Goal: Information Seeking & Learning: Learn about a topic

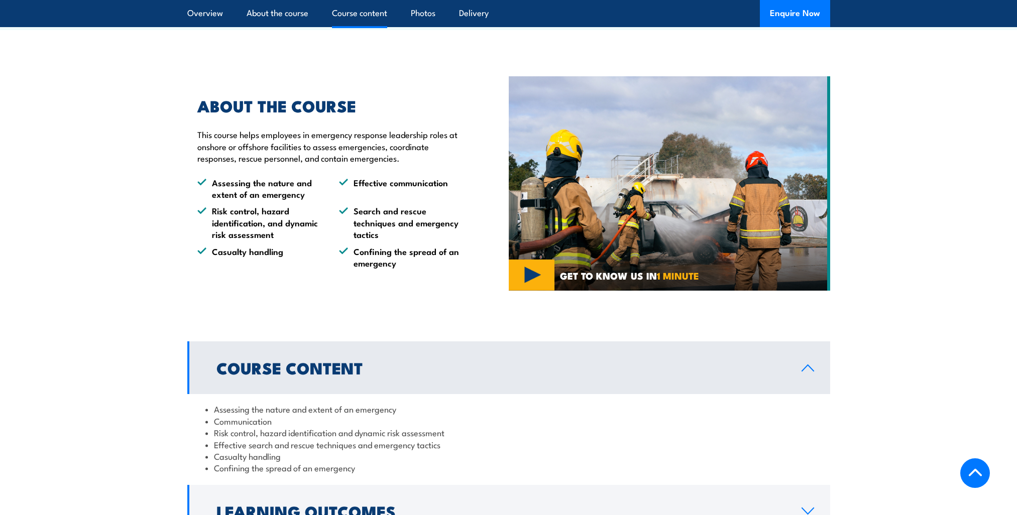
scroll to position [860, 0]
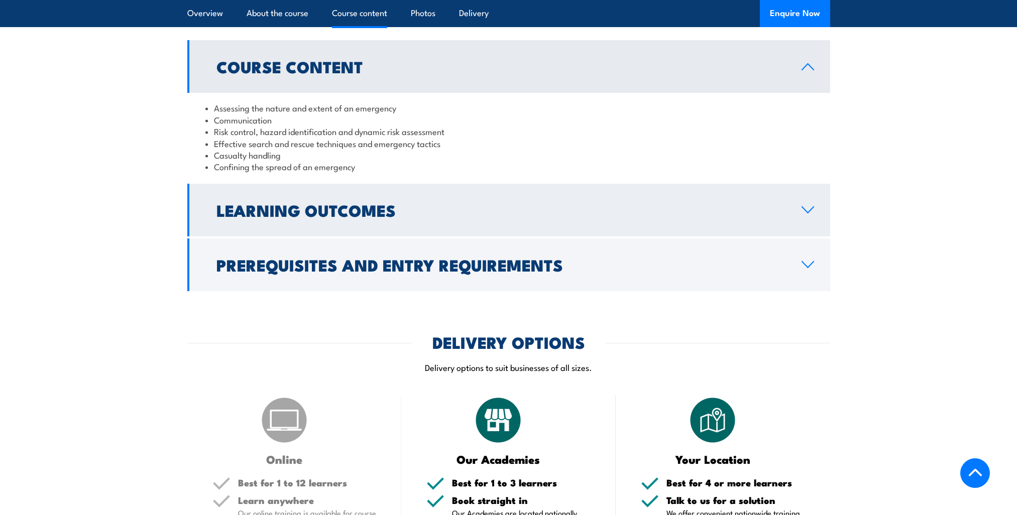
click at [470, 184] on link "Learning Outcomes" at bounding box center [508, 210] width 643 height 53
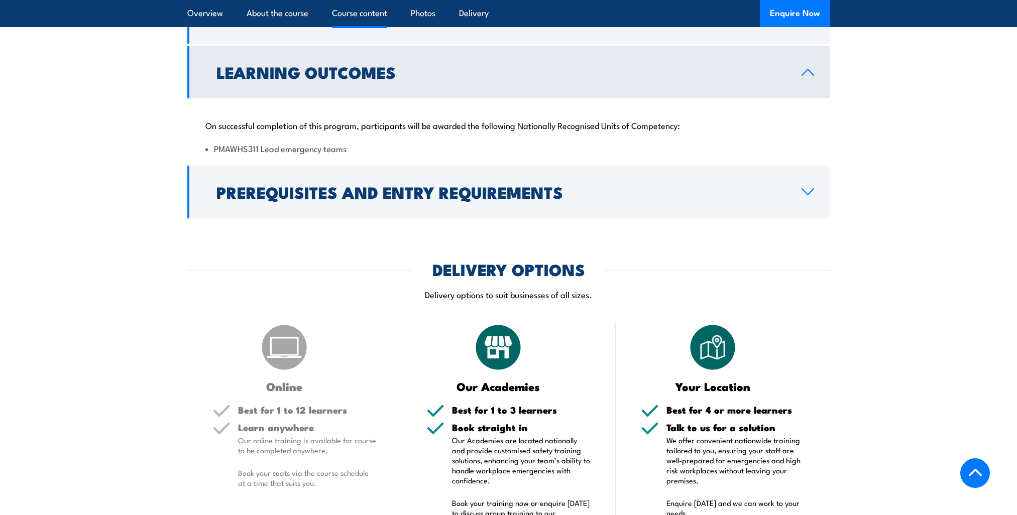
scroll to position [809, 0]
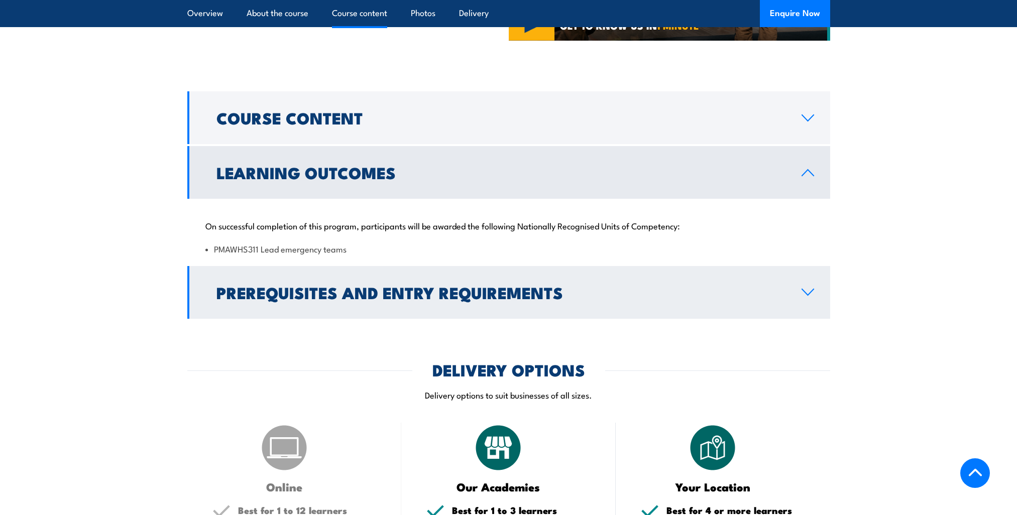
click at [434, 305] on link "Prerequisites and Entry Requirements" at bounding box center [508, 292] width 643 height 53
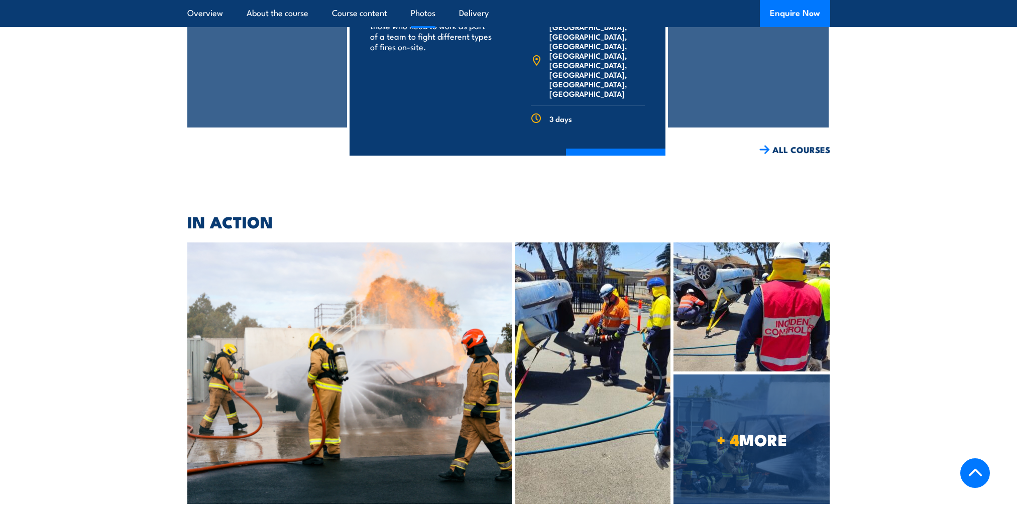
scroll to position [2114, 0]
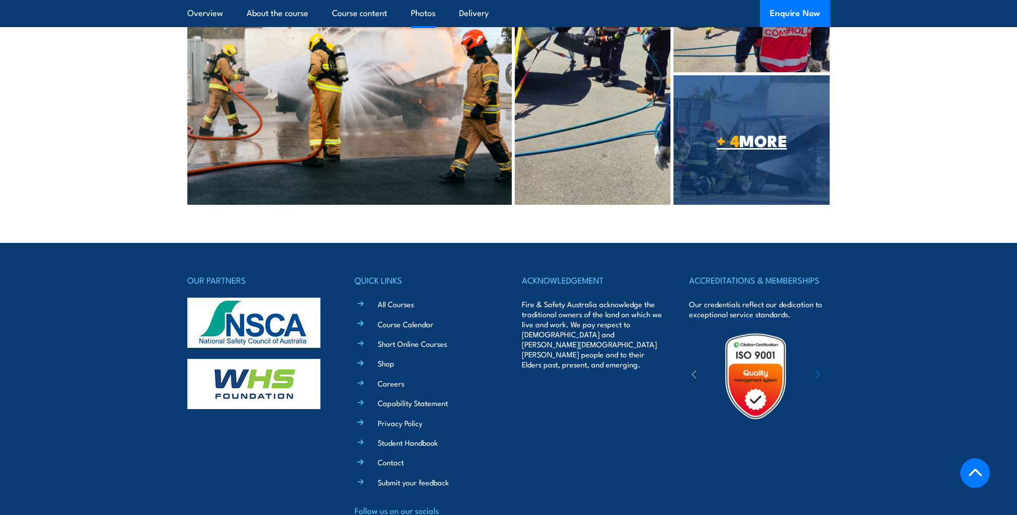
click at [781, 156] on link "+ 4 MORE" at bounding box center [752, 139] width 156 height 129
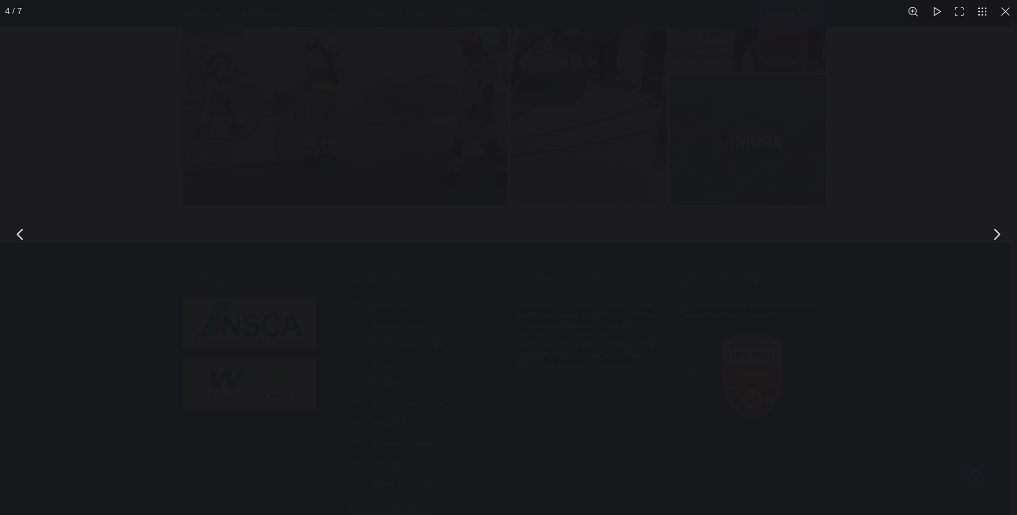
scroll to position [2116, 0]
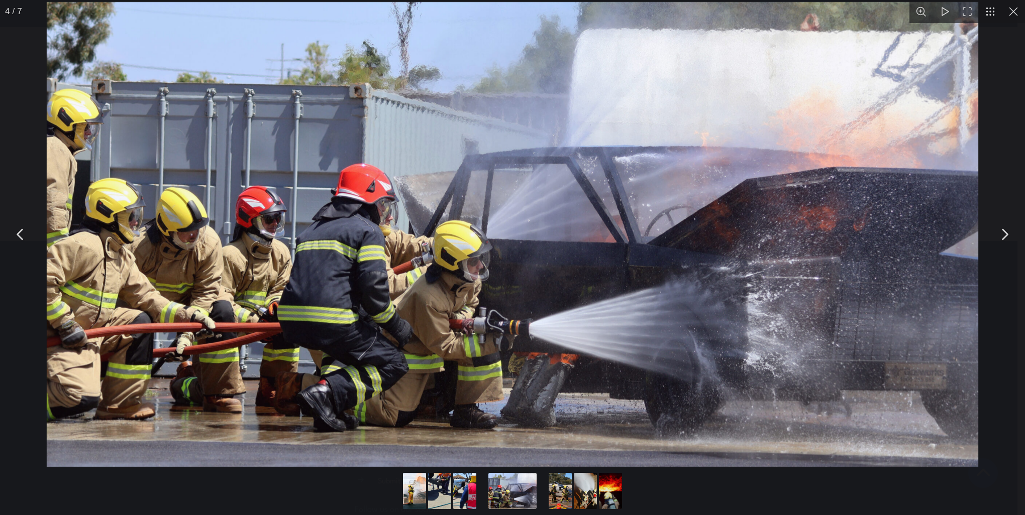
click at [1006, 233] on button "You can close this modal content with the ESC key" at bounding box center [1004, 234] width 25 height 25
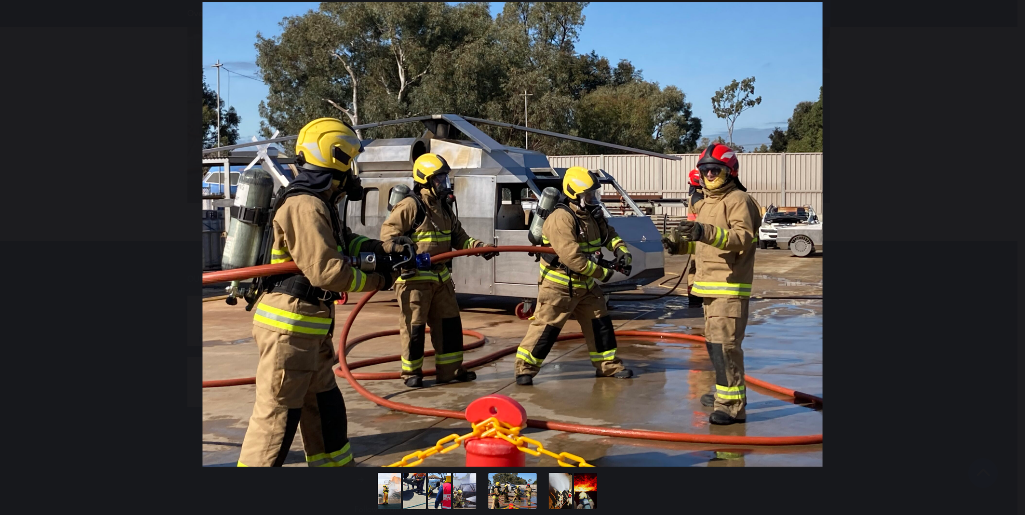
click at [1006, 233] on button "You can close this modal content with the ESC key" at bounding box center [1004, 234] width 25 height 25
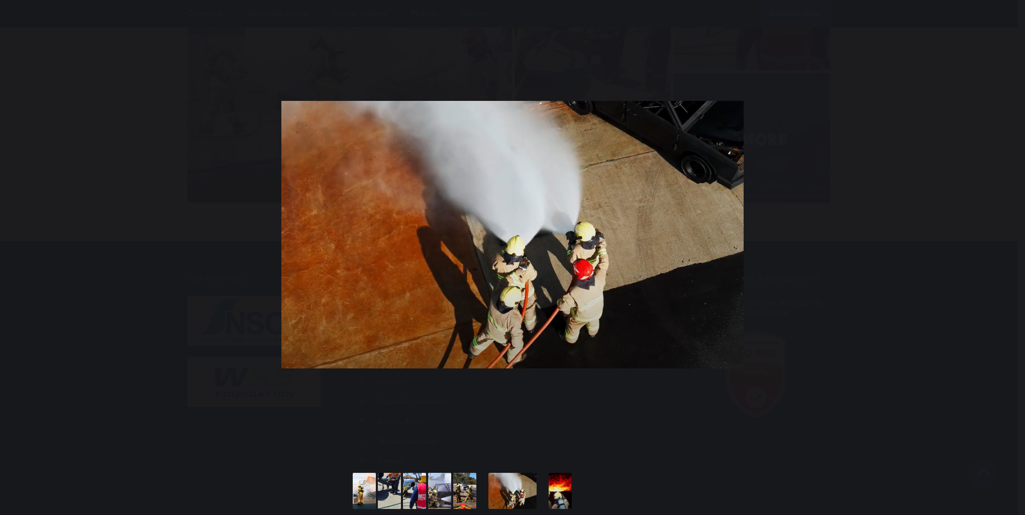
click at [1006, 233] on button "You can close this modal content with the ESC key" at bounding box center [1004, 234] width 25 height 25
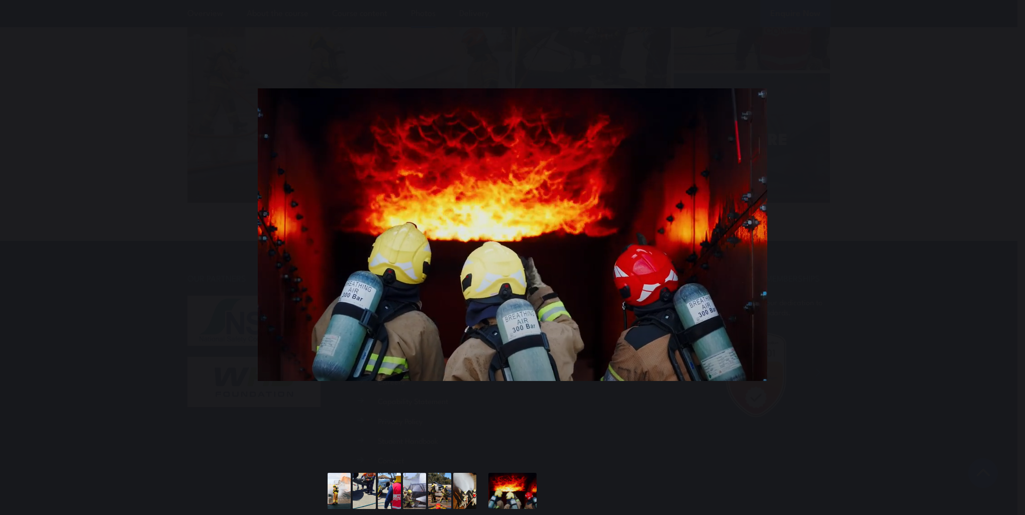
click at [1006, 233] on button "You can close this modal content with the ESC key" at bounding box center [1004, 234] width 25 height 25
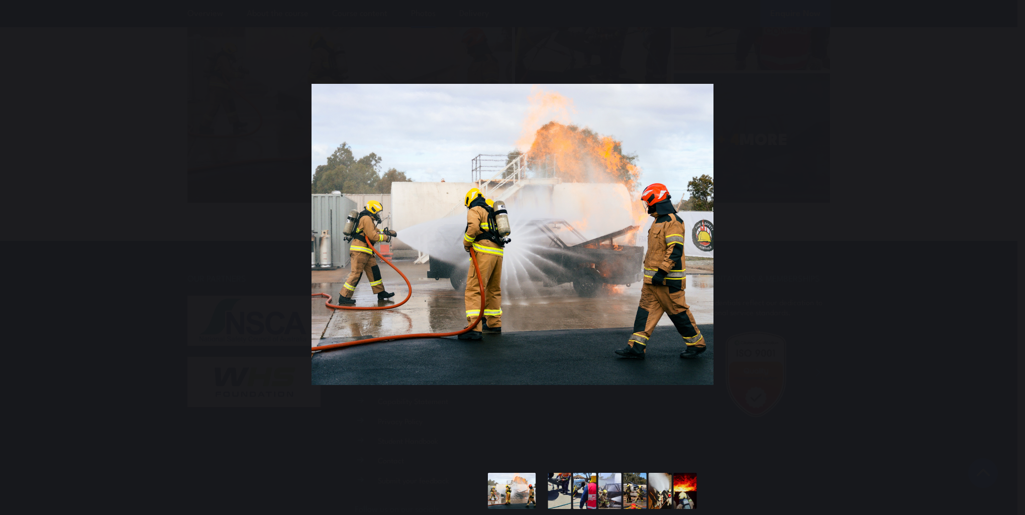
click at [1006, 233] on button "You can close this modal content with the ESC key" at bounding box center [1004, 234] width 25 height 25
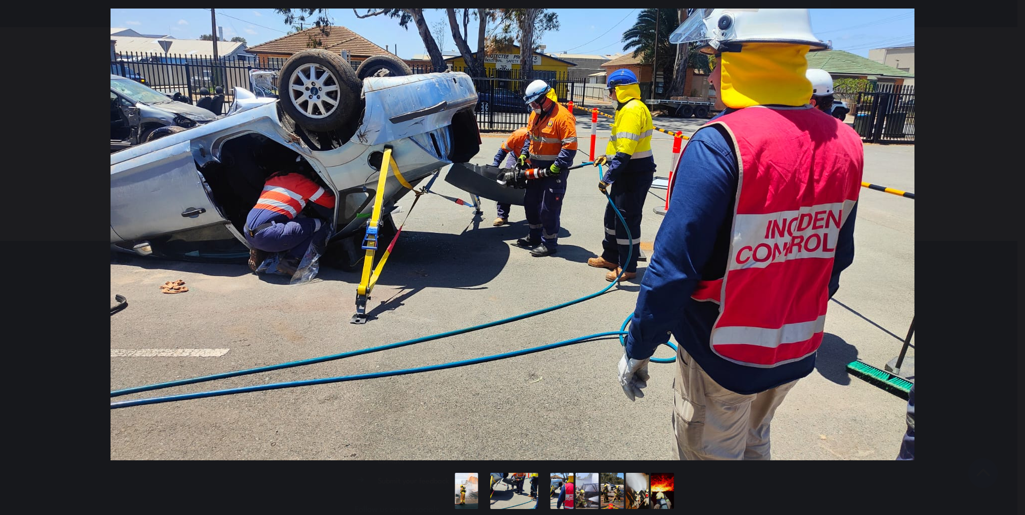
click at [1006, 233] on button "You can close this modal content with the ESC key" at bounding box center [1004, 234] width 25 height 25
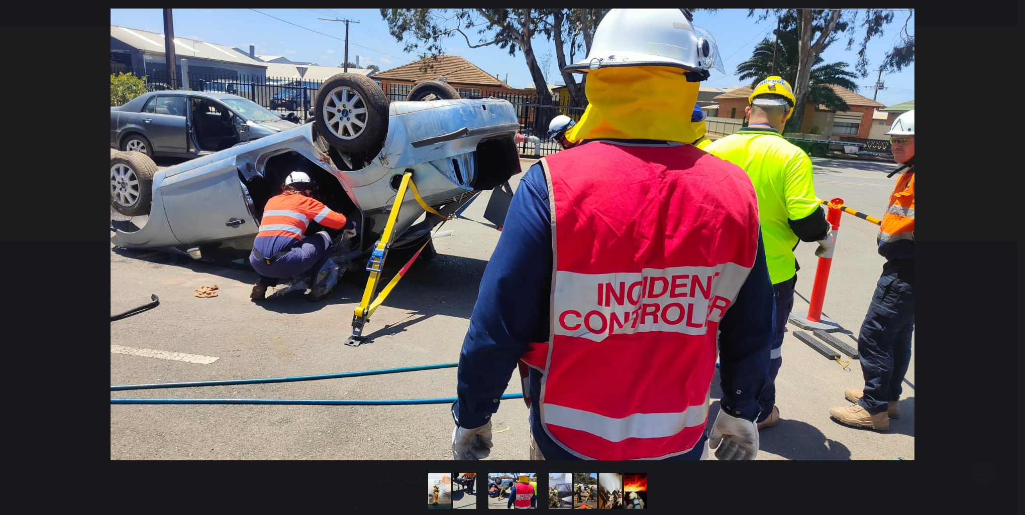
click at [1006, 233] on button "You can close this modal content with the ESC key" at bounding box center [1004, 234] width 25 height 25
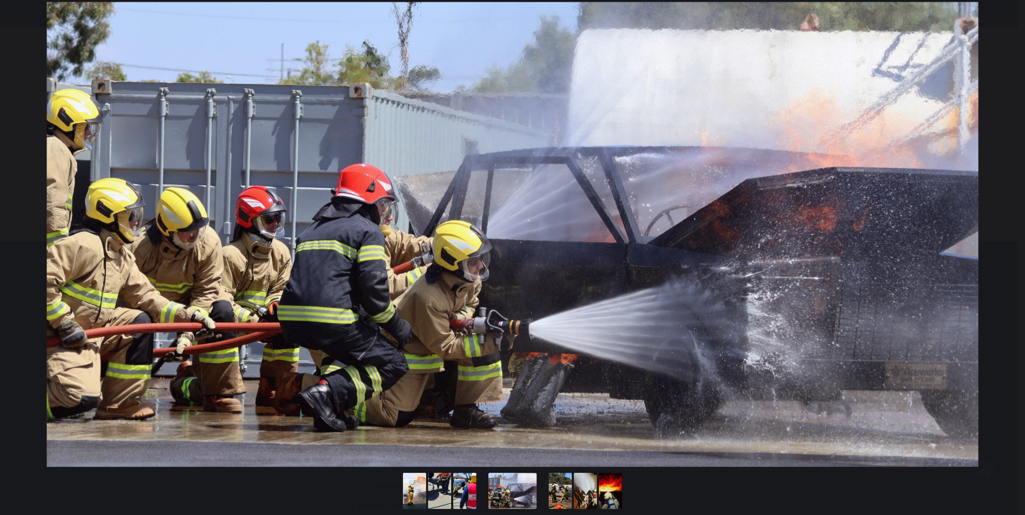
click at [1006, 233] on button "You can close this modal content with the ESC key" at bounding box center [1004, 234] width 25 height 25
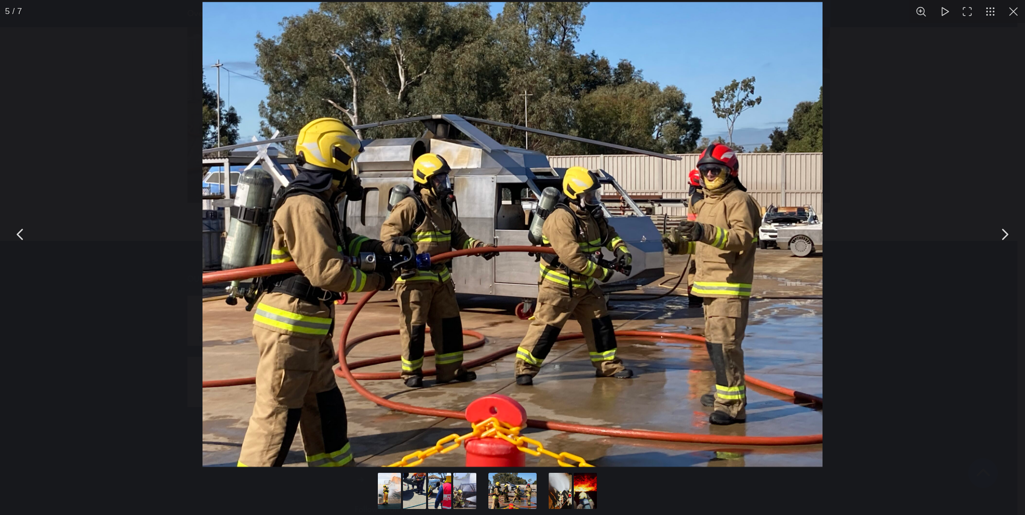
click at [1017, 10] on button "You can close this modal content with the ESC key" at bounding box center [1013, 11] width 23 height 23
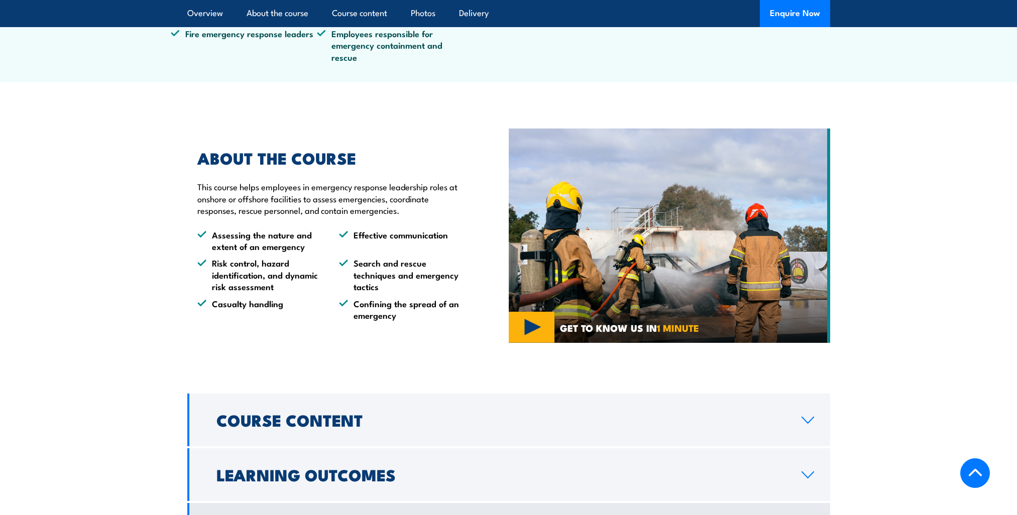
scroll to position [508, 0]
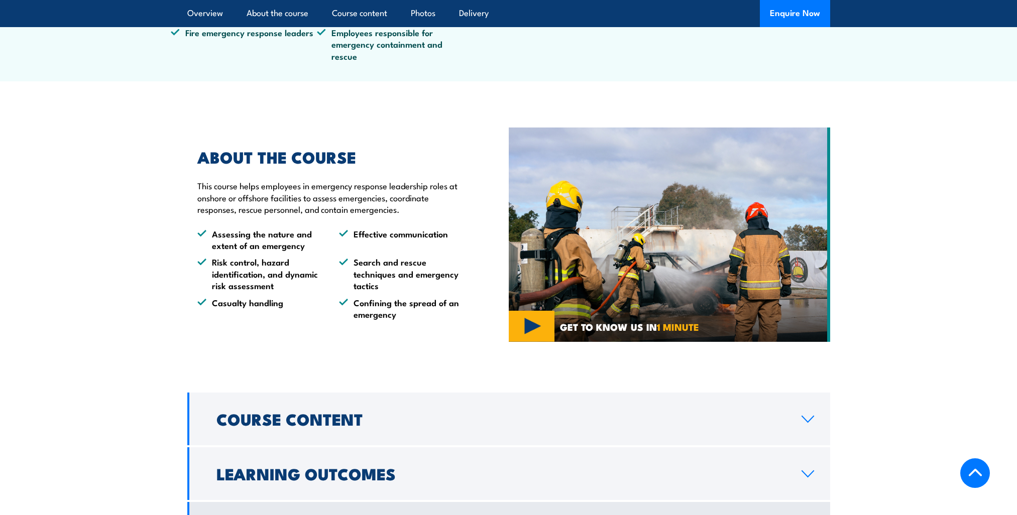
click at [546, 327] on img at bounding box center [669, 235] width 321 height 214
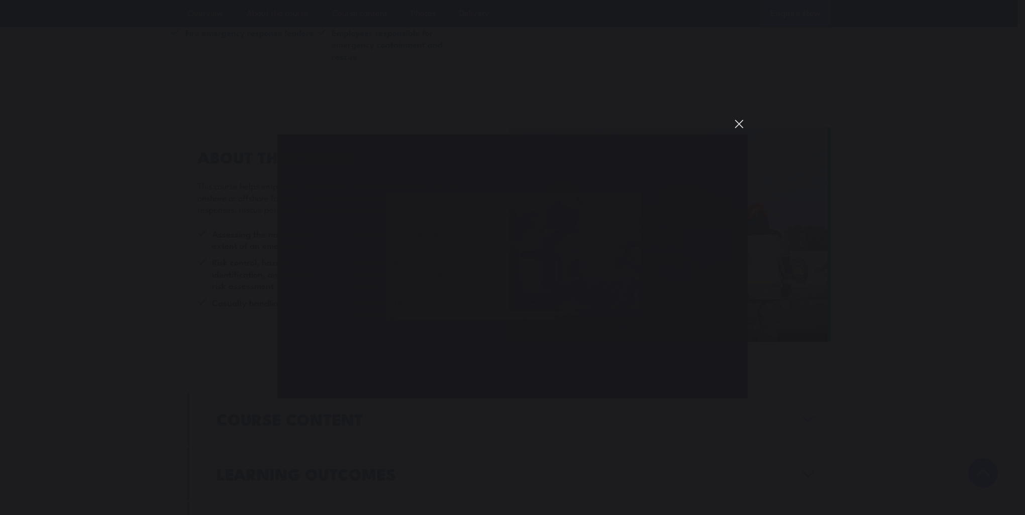
click at [735, 123] on button "You can close this modal content with the ESC key" at bounding box center [738, 124] width 17 height 17
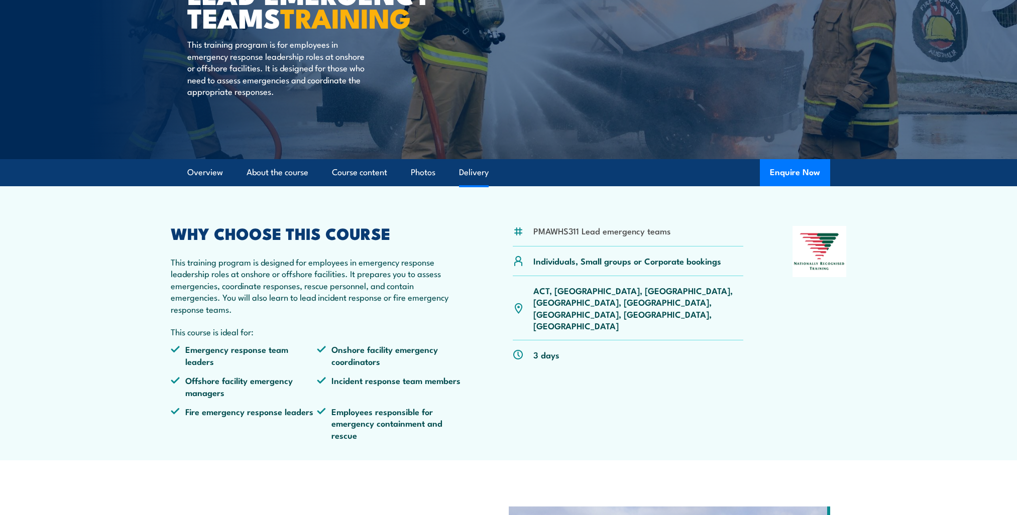
scroll to position [151, 0]
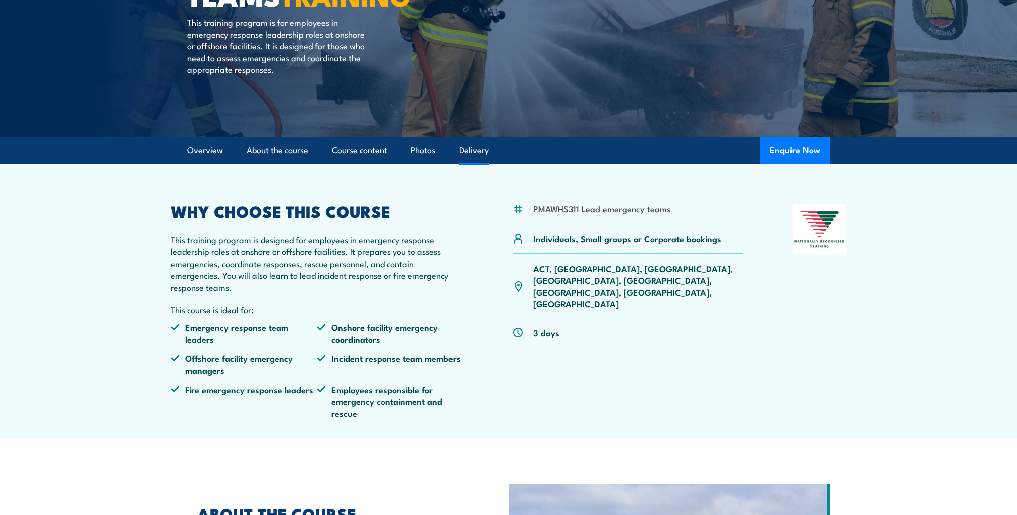
click at [488, 159] on link "Delivery" at bounding box center [474, 150] width 30 height 27
